Goal: Obtain resource: Download file/media

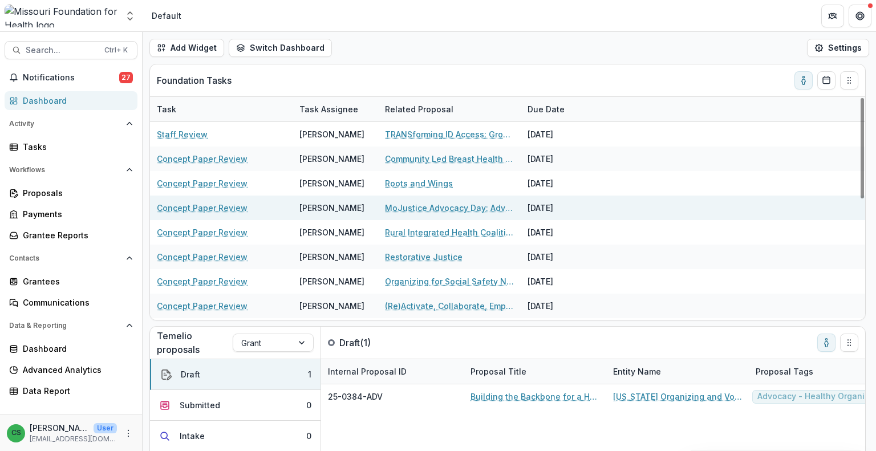
click at [453, 205] on link "MoJustice Advocacy Day: Advancing Health and Justice Equity in [US_STATE] for F…" at bounding box center [449, 208] width 129 height 12
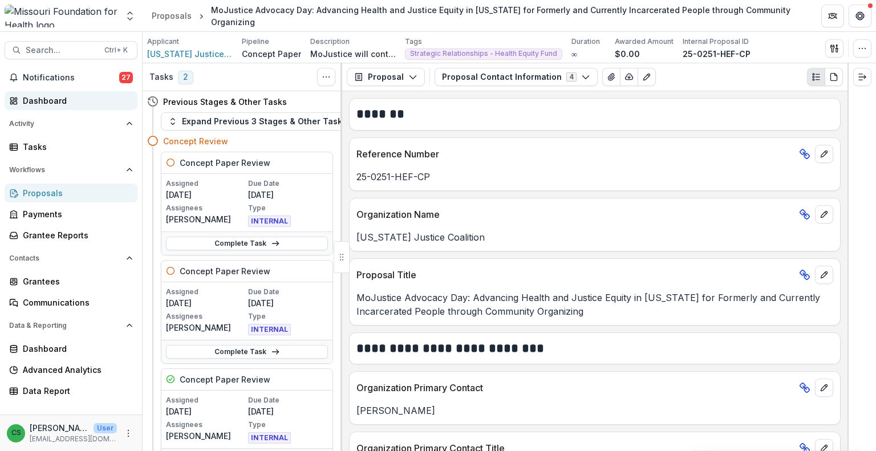
click at [74, 103] on div "Dashboard" at bounding box center [75, 101] width 105 height 12
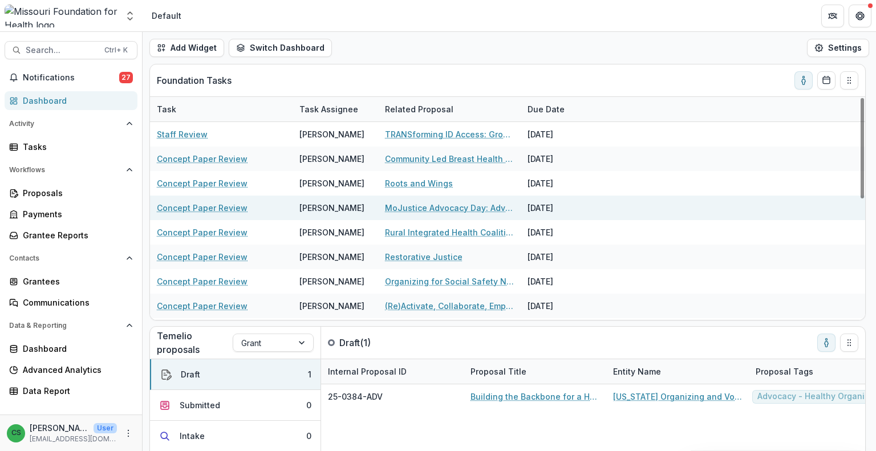
click at [420, 209] on link "MoJustice Advocacy Day: Advancing Health and Justice Equity in [US_STATE] for F…" at bounding box center [449, 208] width 129 height 12
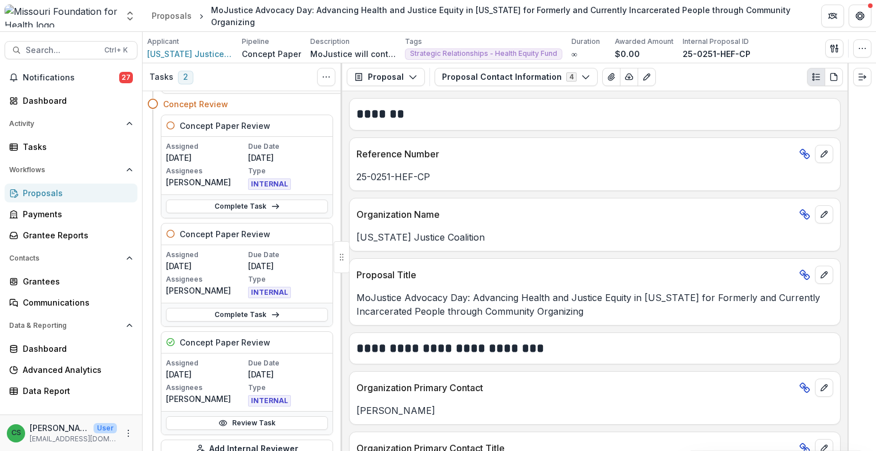
scroll to position [57, 0]
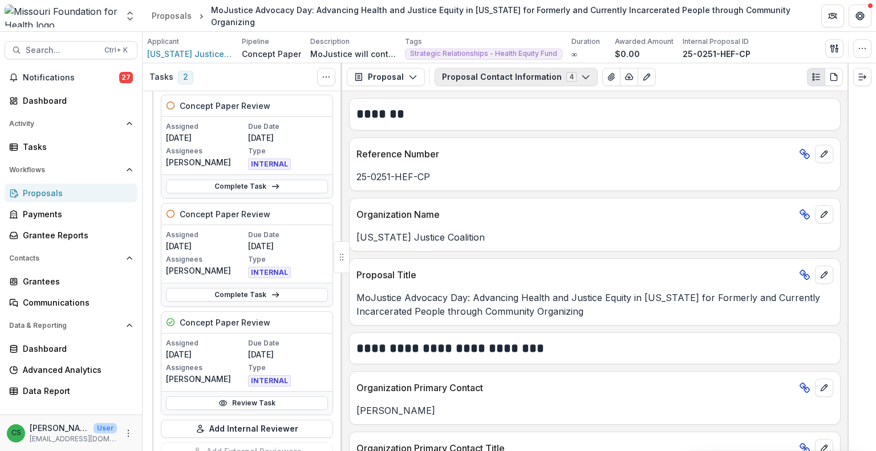
click at [522, 79] on button "Proposal Contact Information 4" at bounding box center [515, 77] width 163 height 18
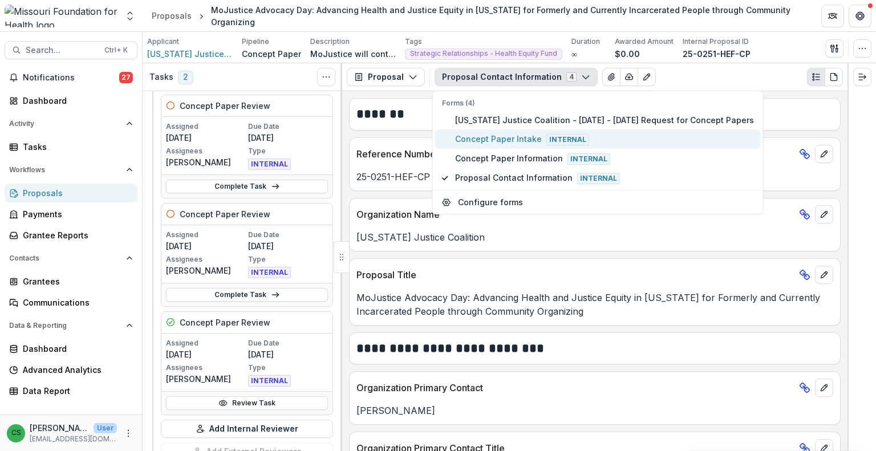
click at [507, 133] on span "Concept Paper Intake Internal" at bounding box center [604, 139] width 299 height 13
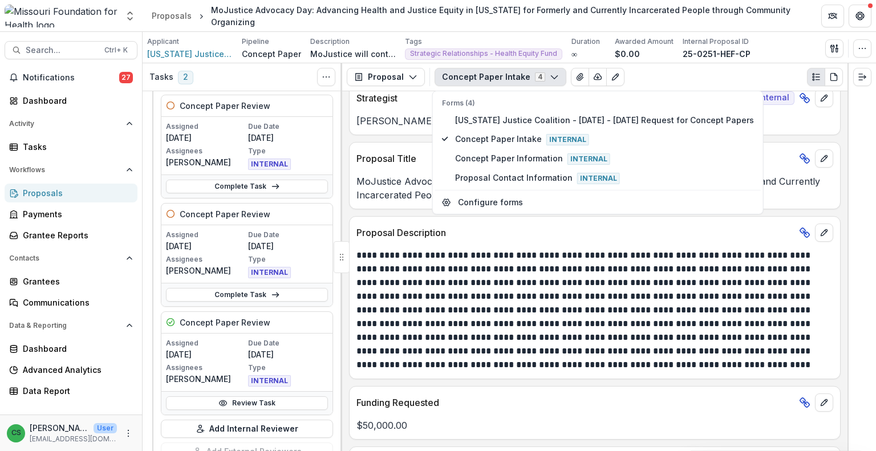
scroll to position [285, 0]
click at [629, 318] on p "**********" at bounding box center [593, 308] width 474 height 123
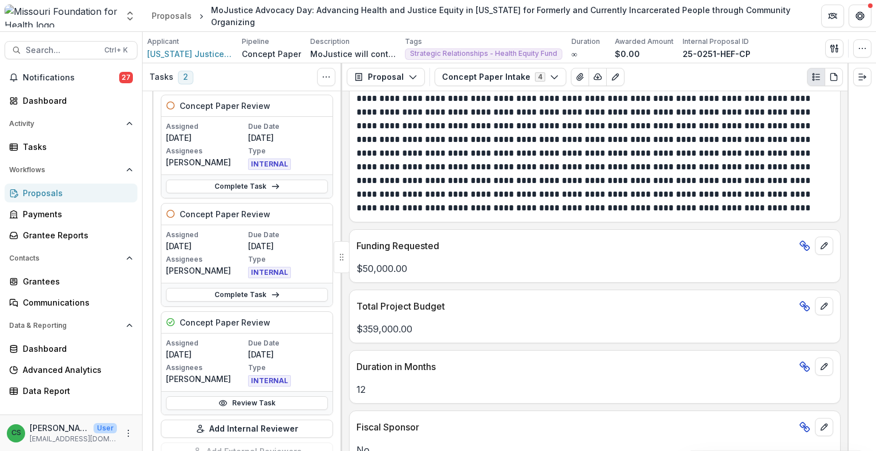
scroll to position [342, 0]
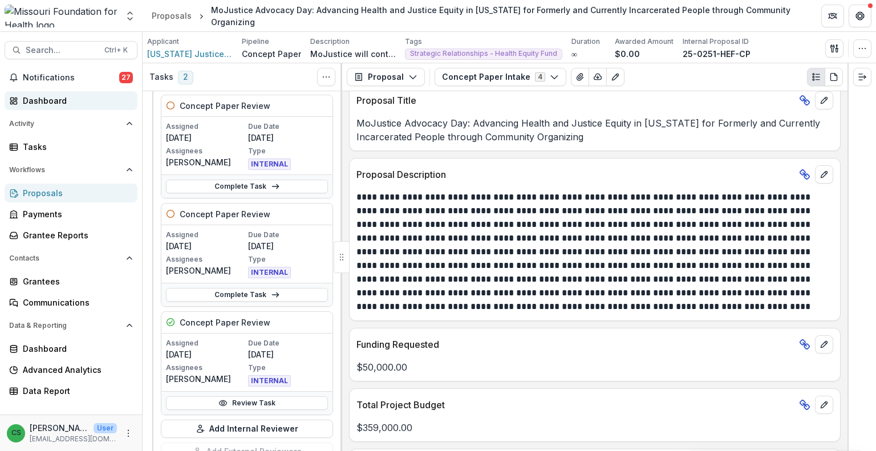
click at [90, 100] on div "Dashboard" at bounding box center [75, 101] width 105 height 12
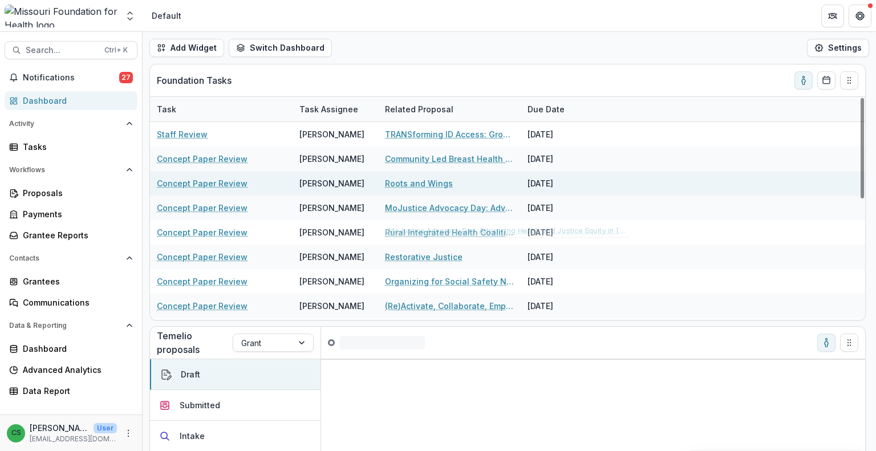
click at [414, 182] on link "Roots and Wings" at bounding box center [419, 183] width 68 height 12
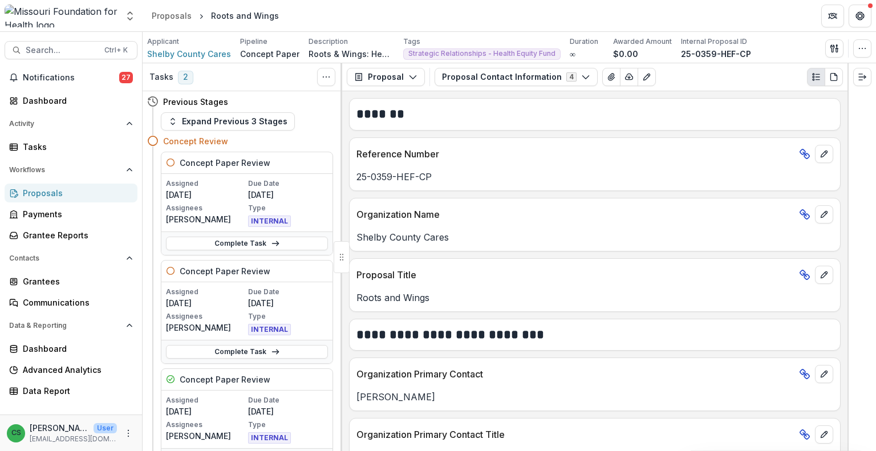
scroll to position [114, 0]
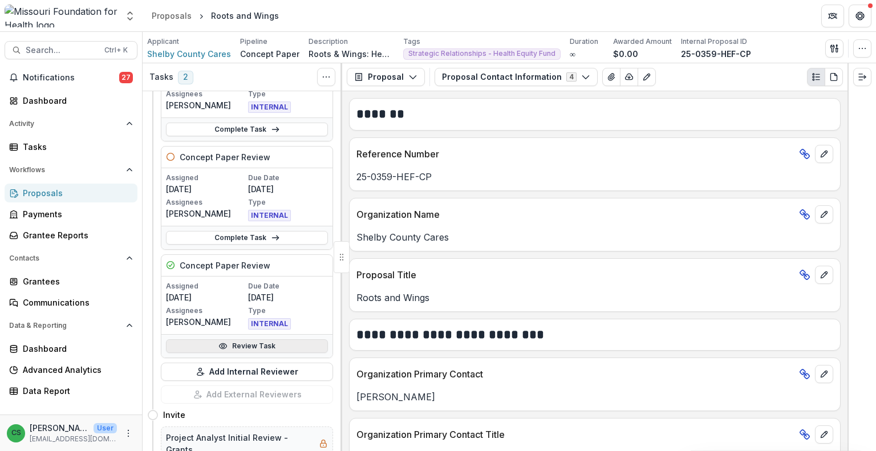
click at [245, 343] on link "Review Task" at bounding box center [247, 346] width 162 height 14
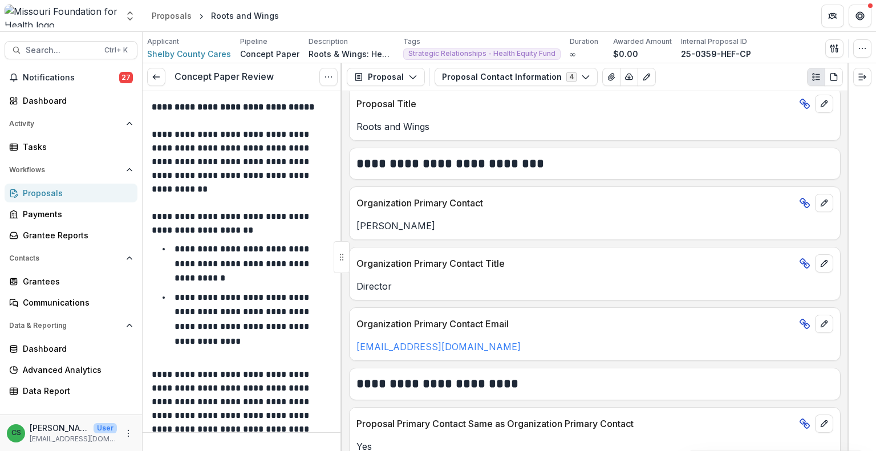
scroll to position [455, 0]
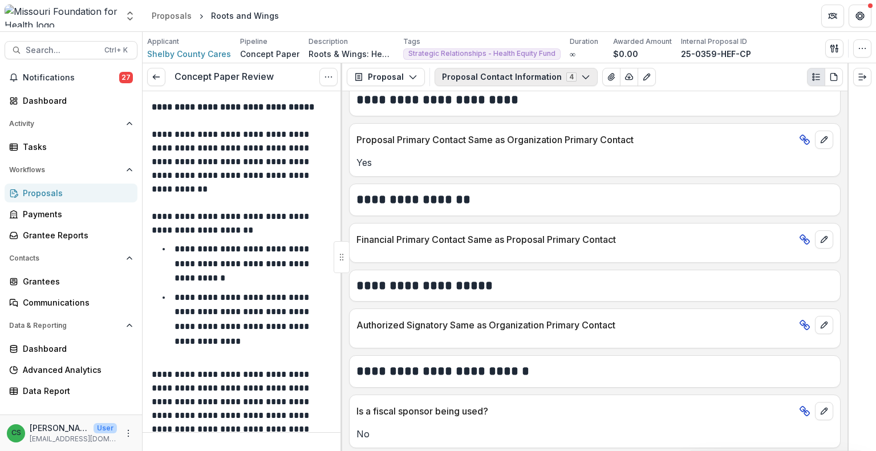
click at [496, 72] on button "Proposal Contact Information 4" at bounding box center [515, 77] width 163 height 18
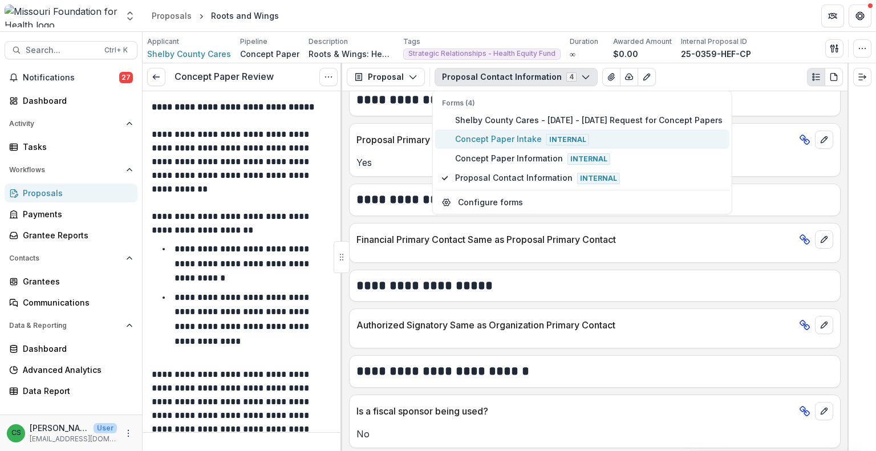
click at [494, 131] on button "Concept Paper Intake Internal" at bounding box center [582, 138] width 294 height 19
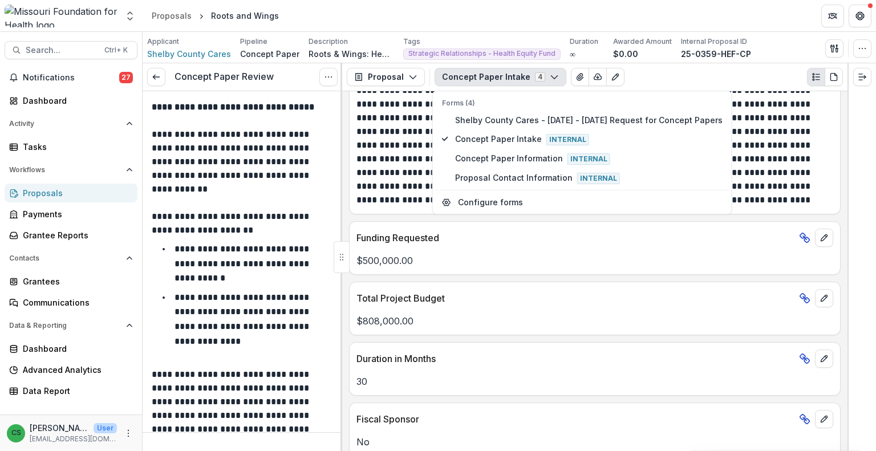
scroll to position [438, 0]
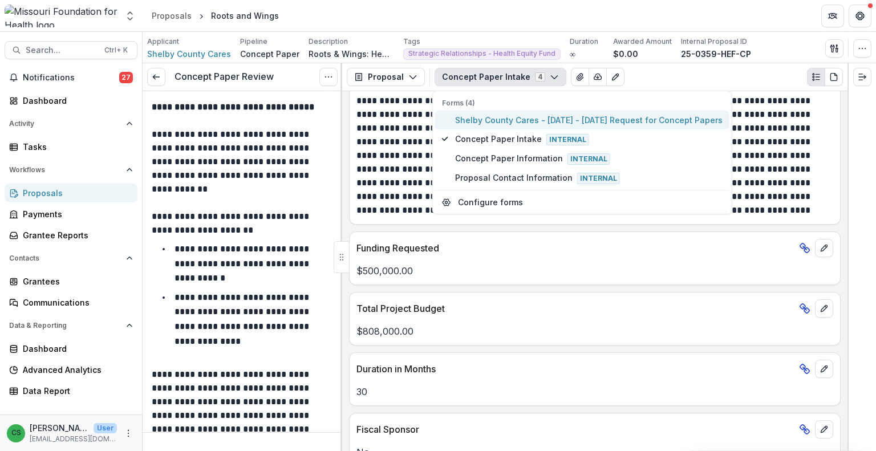
click at [551, 120] on span "Shelby County Cares - [DATE] - [DATE] Request for Concept Papers" at bounding box center [588, 120] width 267 height 12
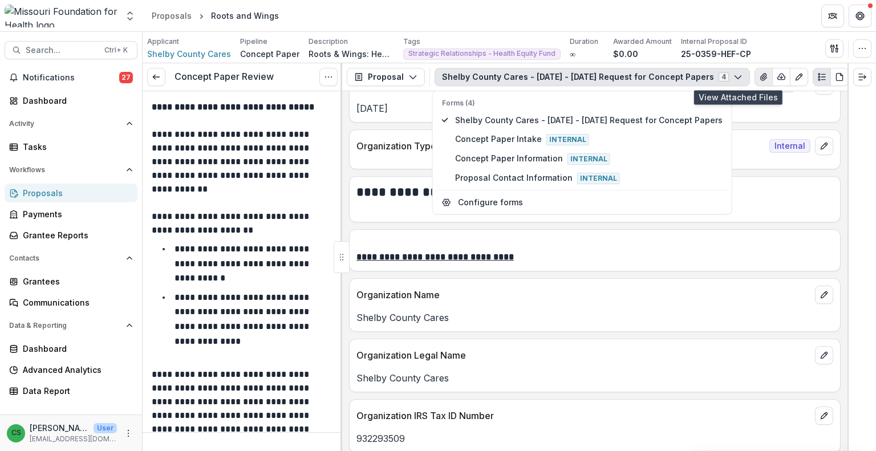
click at [759, 78] on icon "View Attached Files" at bounding box center [763, 76] width 9 height 9
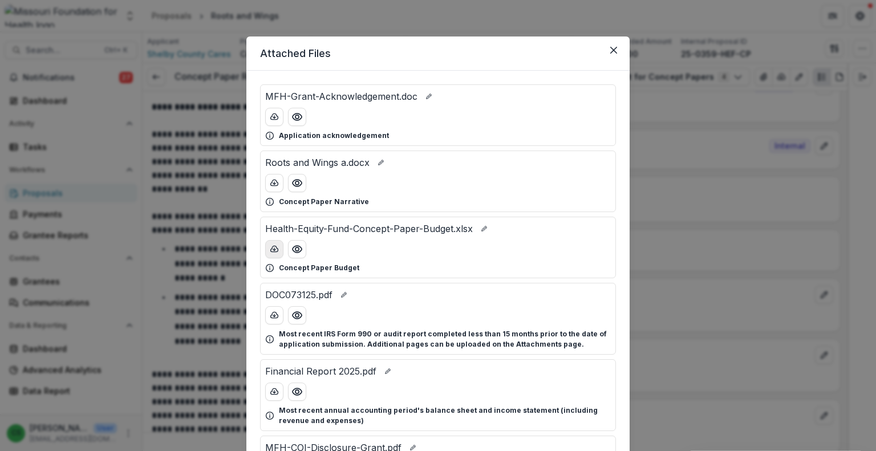
click at [271, 250] on icon "download-button" at bounding box center [274, 249] width 7 height 6
click at [607, 54] on button "Close" at bounding box center [613, 50] width 18 height 18
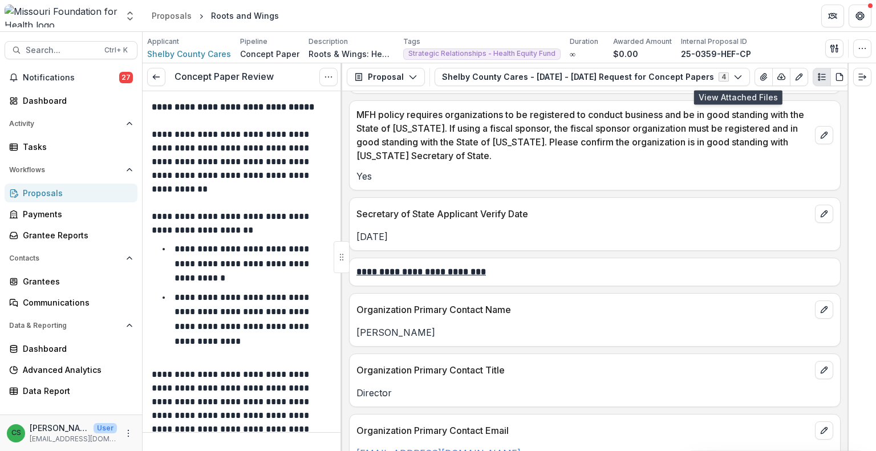
scroll to position [1294, 0]
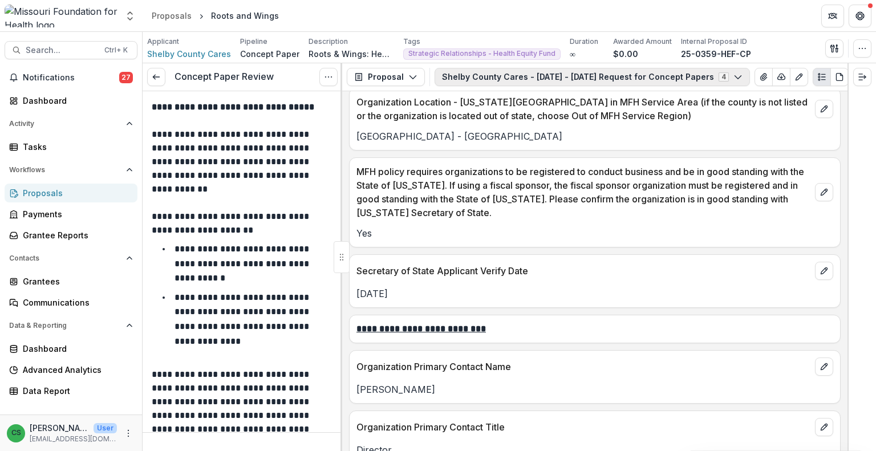
click at [542, 76] on button "Shelby County Cares - [DATE] - [DATE] Request for Concept Papers 4" at bounding box center [591, 77] width 315 height 18
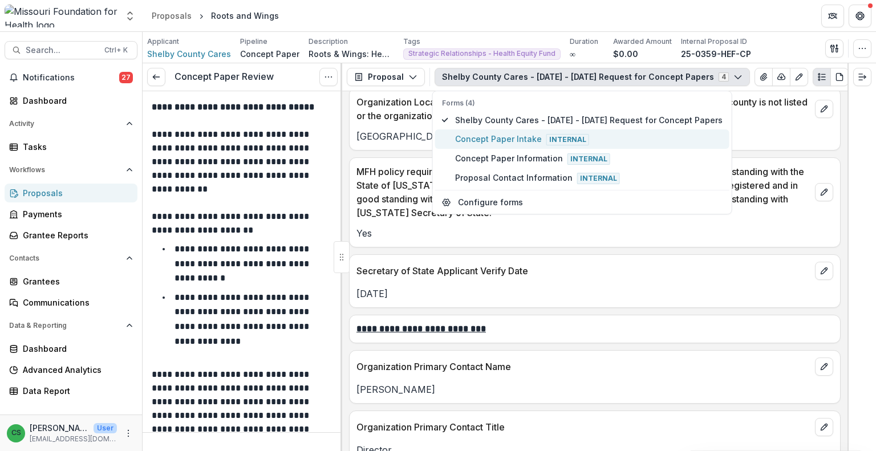
click at [509, 137] on span "Concept Paper Intake Internal" at bounding box center [588, 139] width 267 height 13
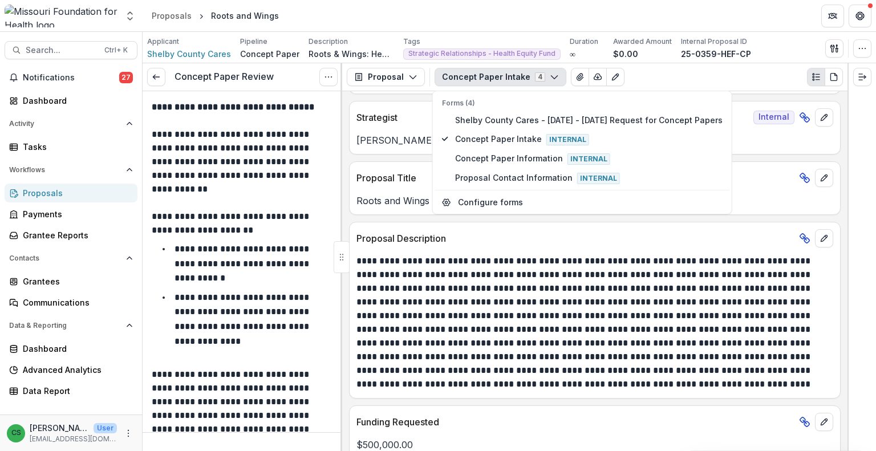
scroll to position [285, 0]
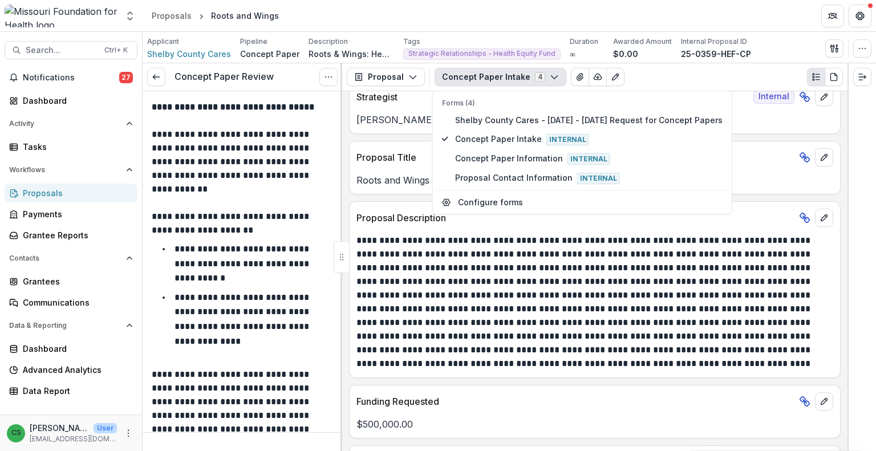
click at [551, 322] on p "**********" at bounding box center [593, 302] width 474 height 137
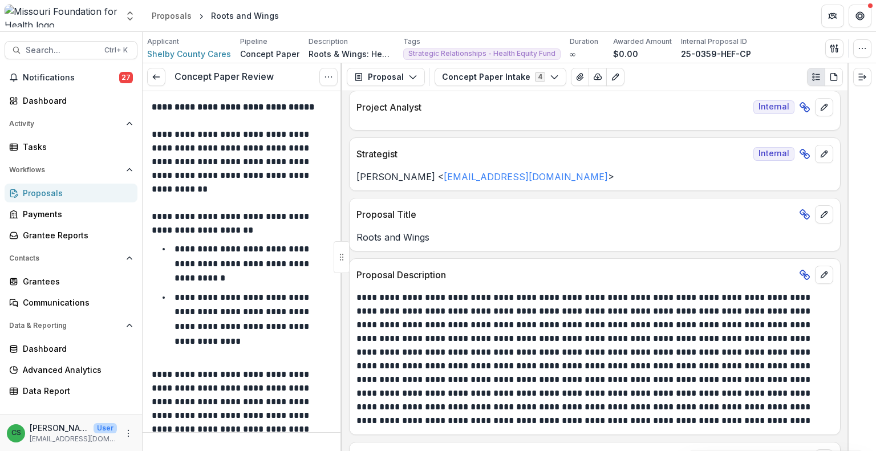
scroll to position [228, 0]
